Goal: Check status: Check status

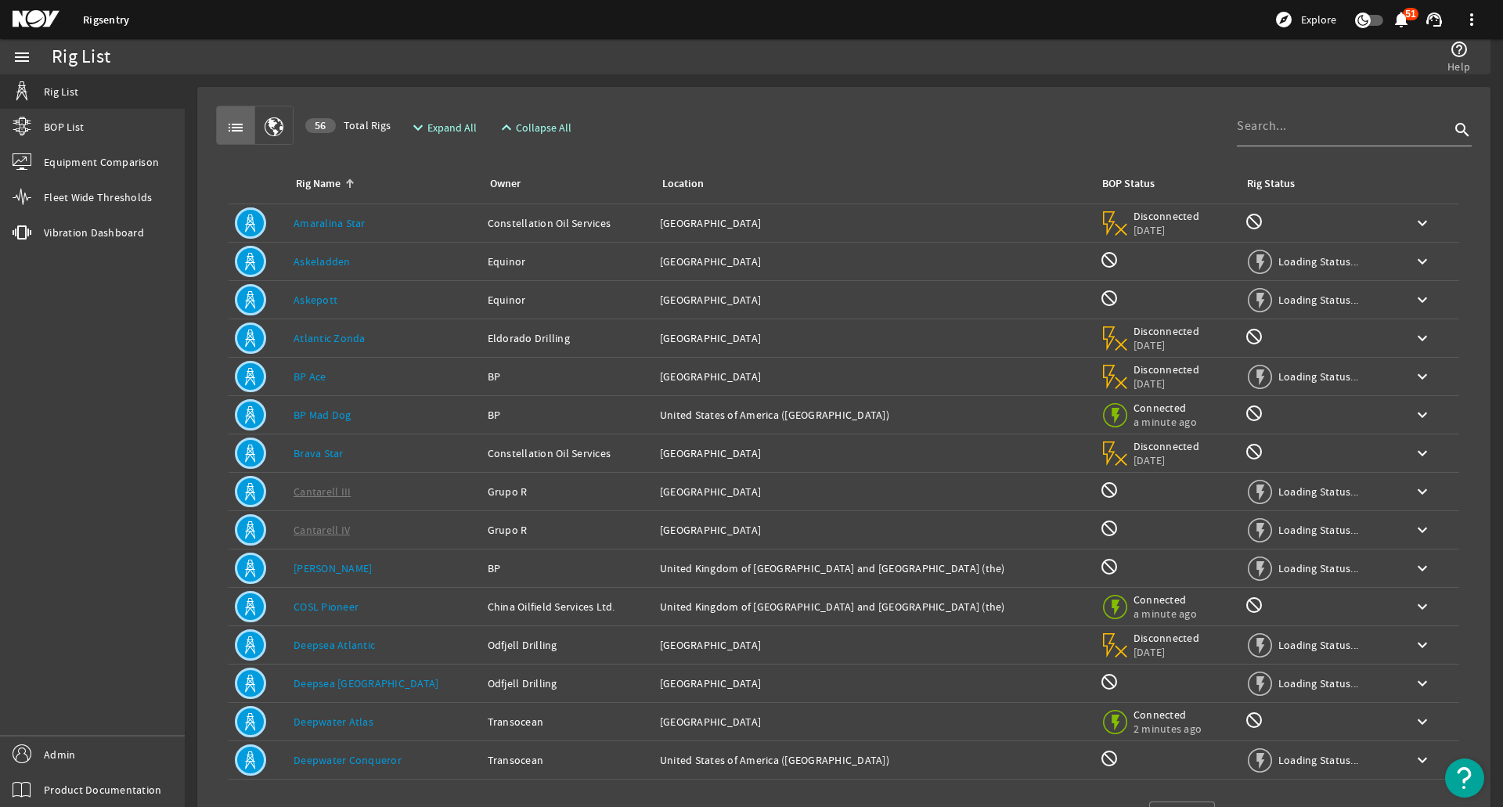
click at [103, 131] on link "BOP List" at bounding box center [92, 127] width 185 height 34
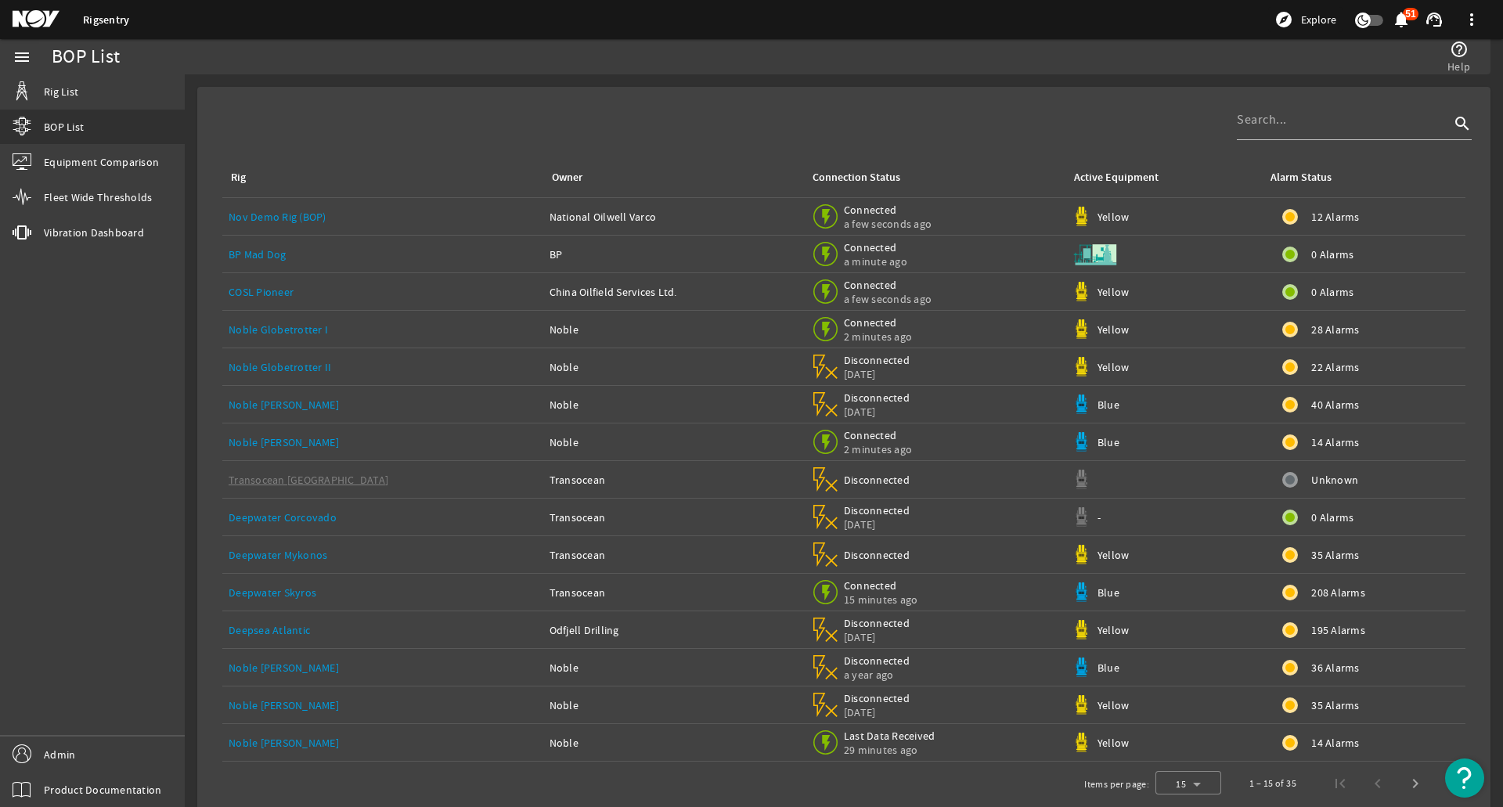
click at [1002, 101] on div "Rig Owner Connection Status Active Equipment Alarm Status Nov Demo Rig (BOP) Na…" at bounding box center [844, 430] width 1268 height 662
click at [1054, 107] on div "Rig Owner Connection Status Active Equipment Alarm Status Nov Demo Rig (BOP) Na…" at bounding box center [844, 430] width 1268 height 662
click at [465, 115] on div "Rig Owner Connection Status Active Equipment Alarm Status Nov Demo Rig (BOP) Na…" at bounding box center [844, 430] width 1268 height 662
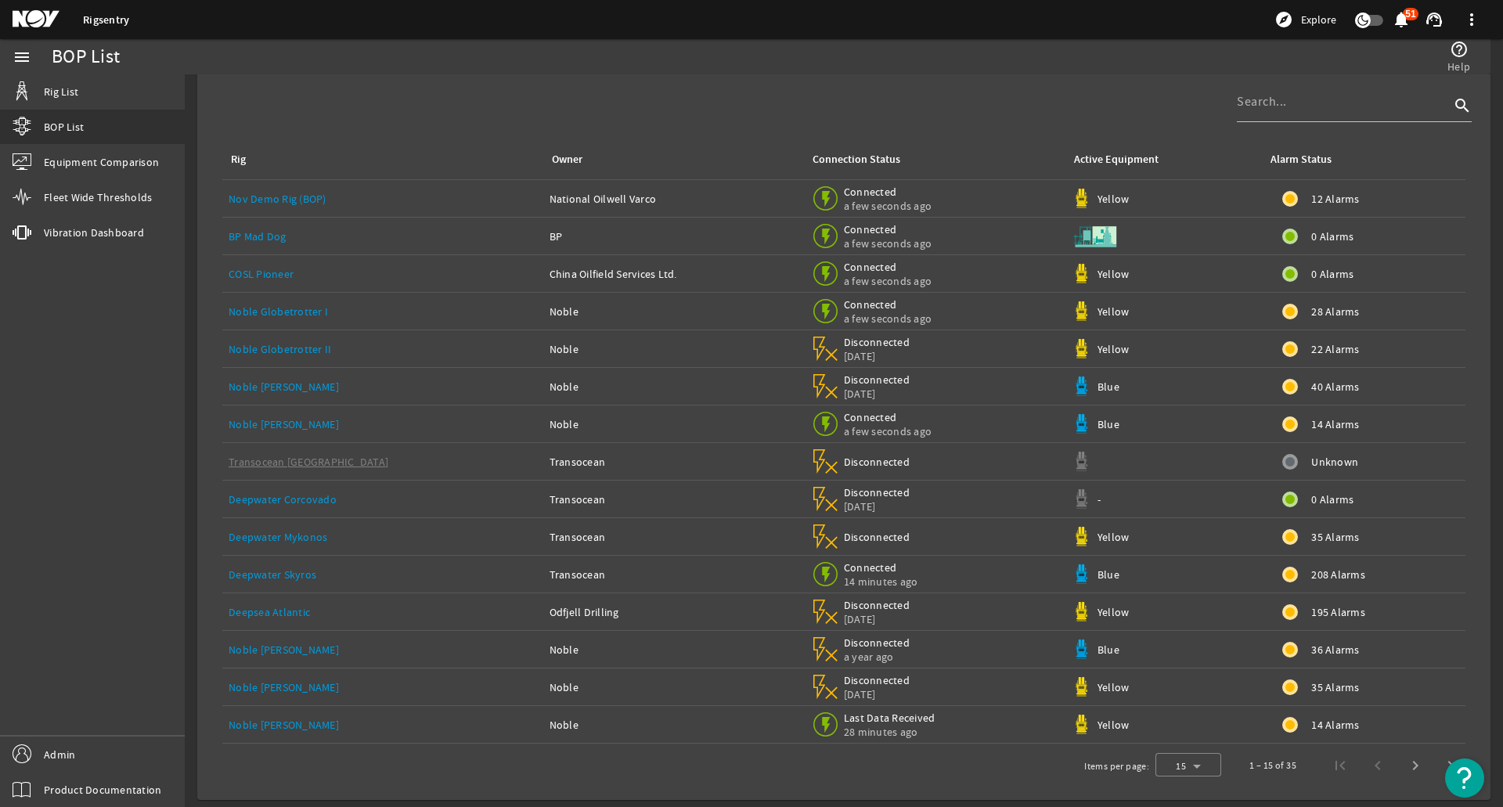
scroll to position [23, 0]
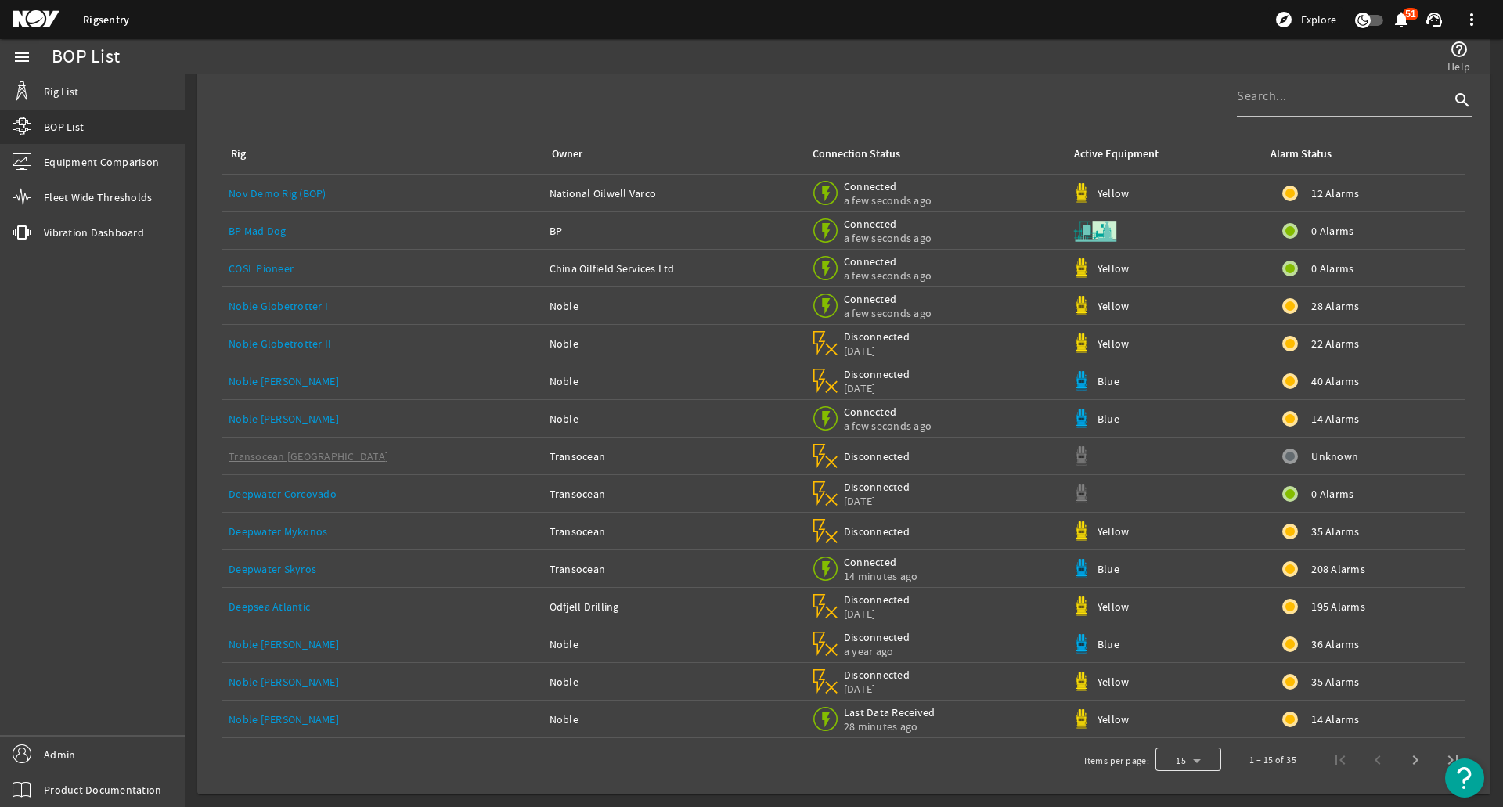
click at [1205, 761] on div at bounding box center [1188, 760] width 66 height 38
click at [1185, 722] on mat-option "100" at bounding box center [1177, 720] width 66 height 38
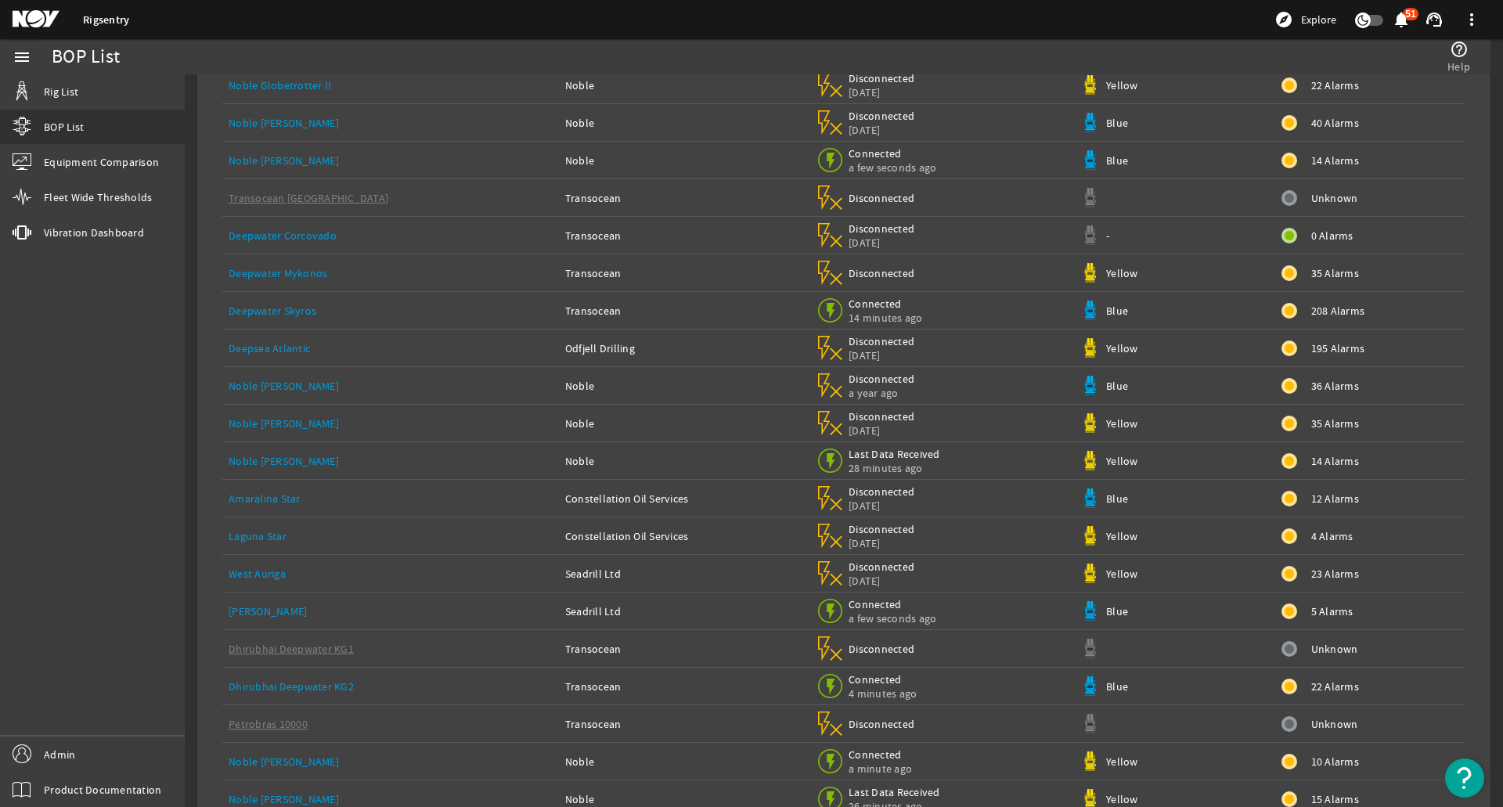
scroll to position [313, 0]
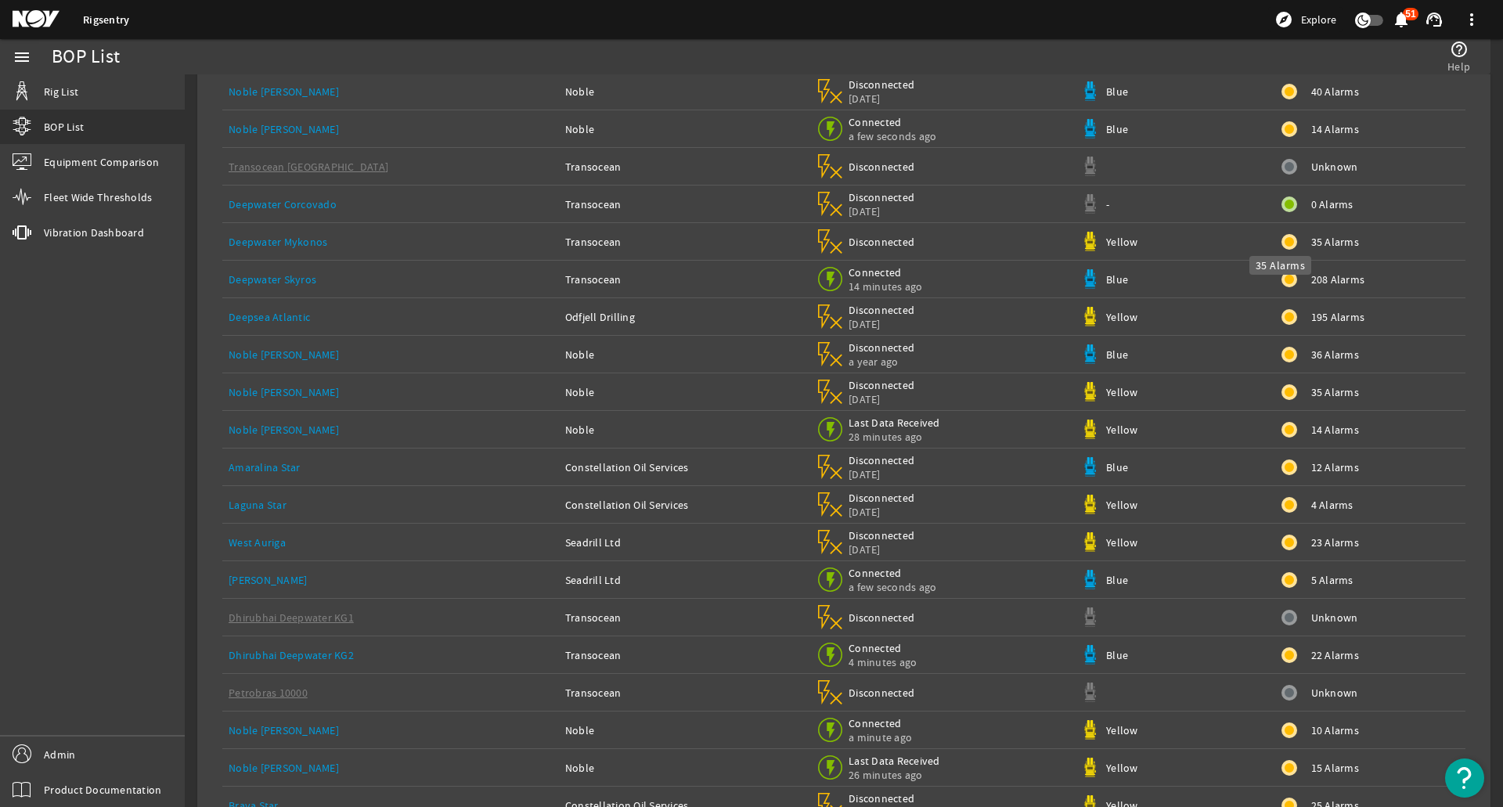
click at [1281, 242] on mat-icon at bounding box center [1289, 242] width 16 height 16
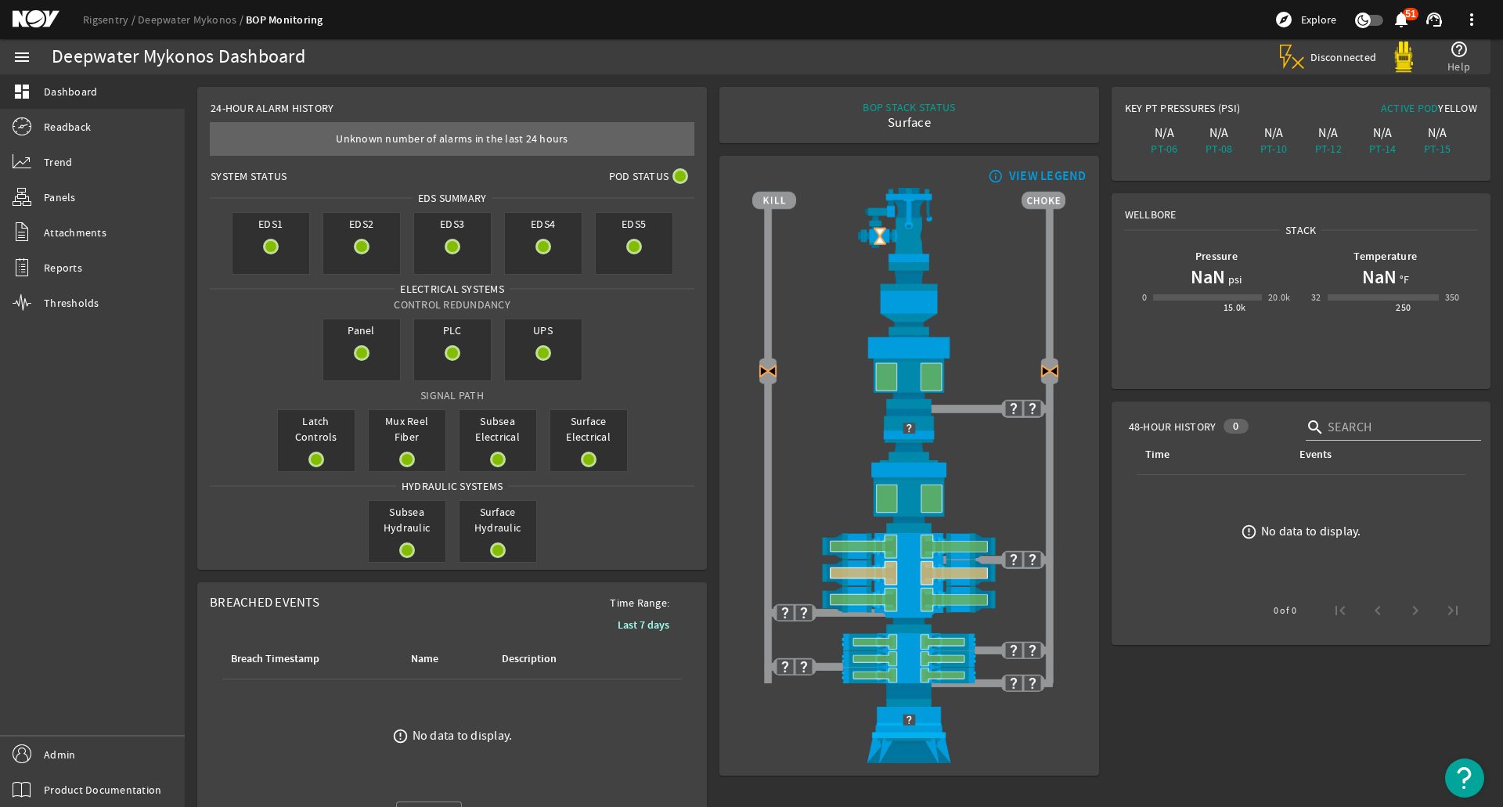
click at [707, 88] on rigsentry-mat-card "24-Hour Alarm History Created with Highcharts 11.1.0 Strap failed to load. Retr…" at bounding box center [452, 328] width 522 height 495
